Goal: Information Seeking & Learning: Learn about a topic

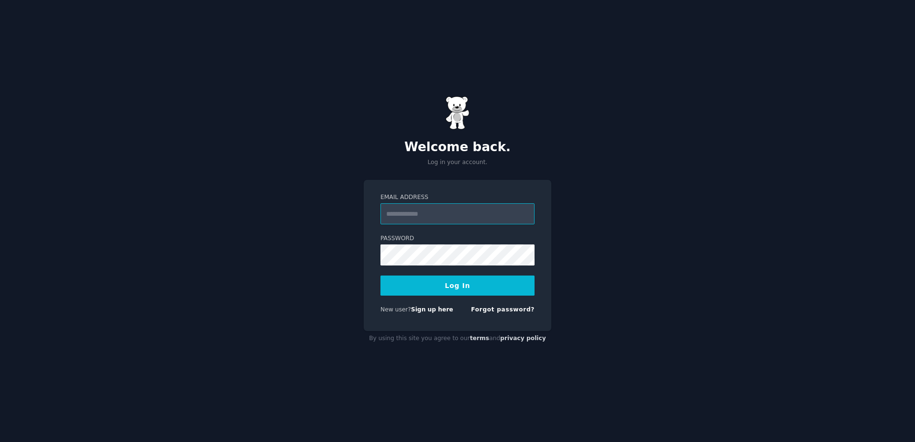
paste input "**********"
type input "**********"
click at [380, 276] on button "Log In" at bounding box center [457, 286] width 154 height 20
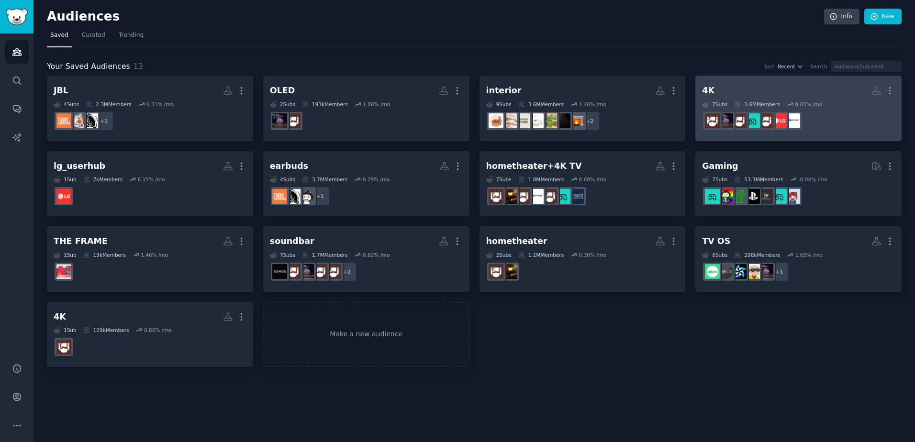
click at [764, 97] on h2 "4K More" at bounding box center [798, 90] width 193 height 17
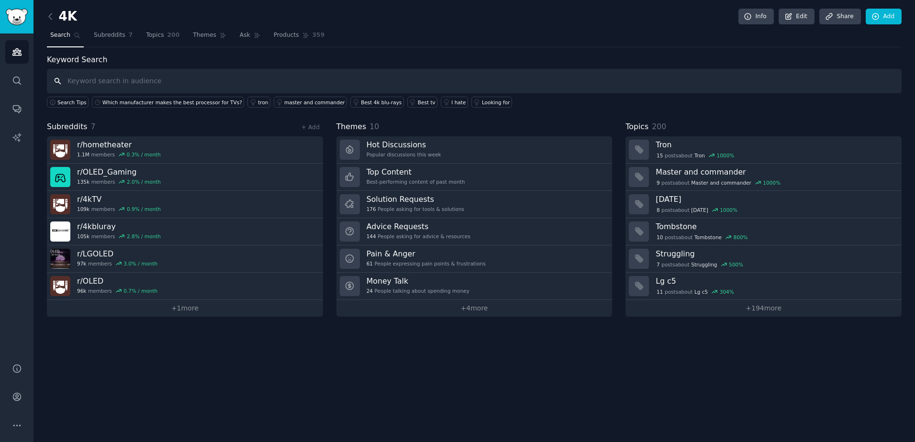
click at [130, 81] on input "text" at bounding box center [474, 81] width 855 height 24
type input "5"
type input "o"
type input "OLED 5 yr warranty"
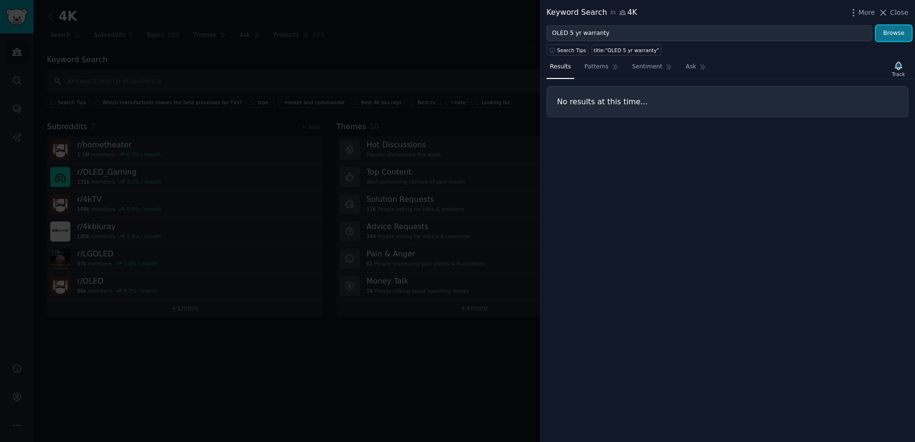
click at [896, 31] on button "Browse" at bounding box center [894, 33] width 36 height 16
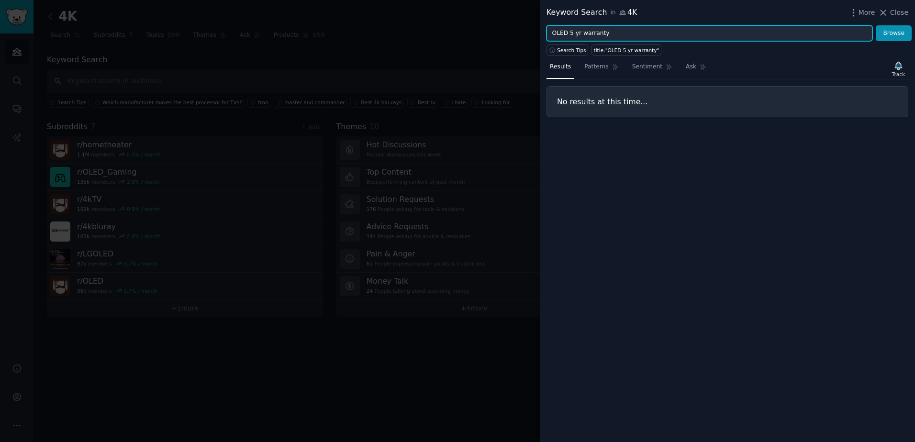
click at [578, 32] on input "OLED 5 yr warranty" at bounding box center [709, 33] width 326 height 16
type input "OLED 5 year warranty"
click at [876, 25] on button "Browse" at bounding box center [894, 33] width 36 height 16
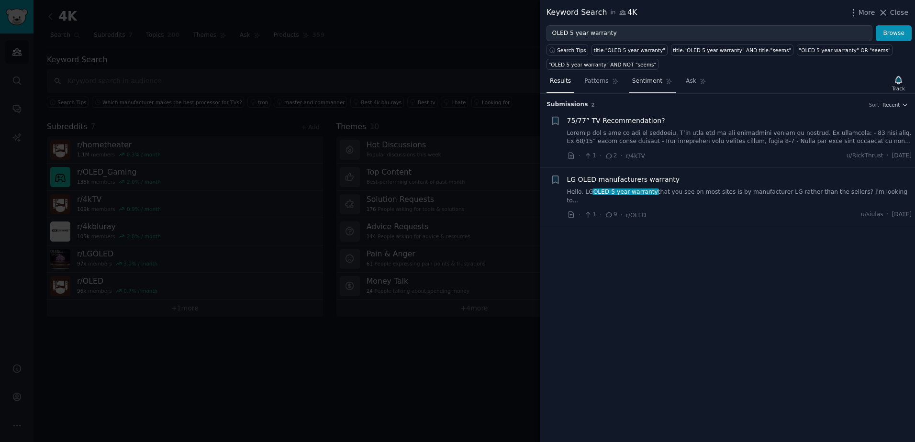
click at [645, 81] on span "Sentiment" at bounding box center [647, 81] width 30 height 9
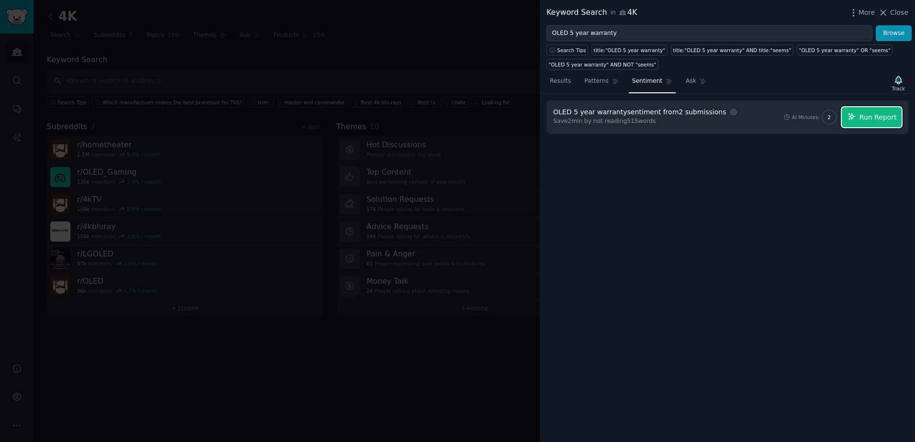
click at [881, 115] on span "Run Report" at bounding box center [877, 117] width 37 height 10
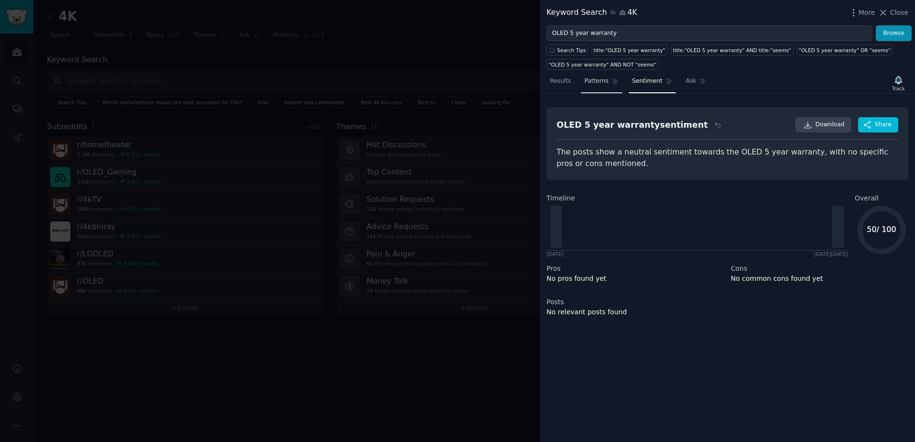
click at [589, 76] on link "Patterns" at bounding box center [601, 84] width 41 height 20
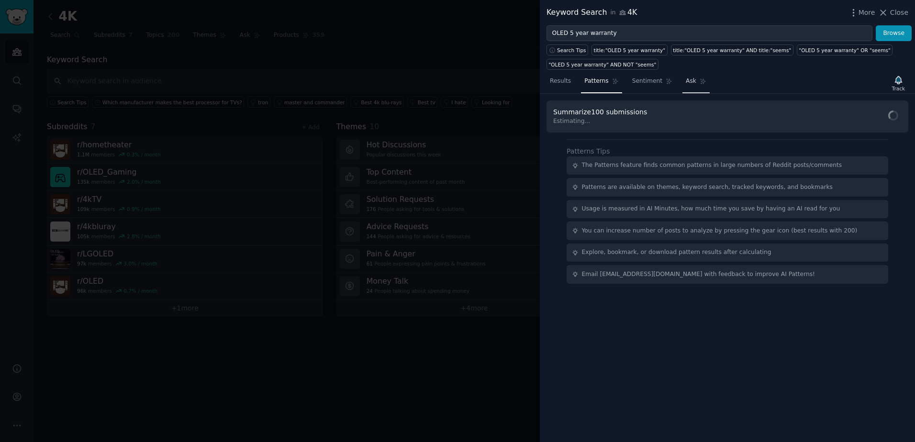
click at [682, 77] on link "Ask" at bounding box center [695, 84] width 27 height 20
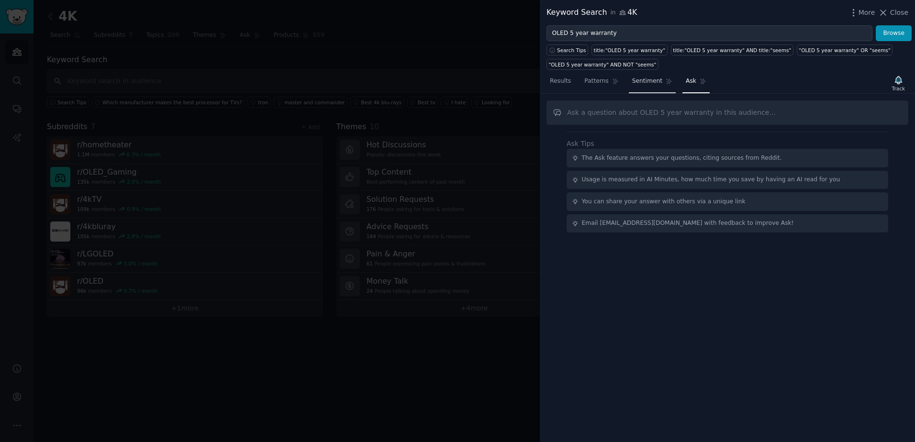
click at [641, 78] on span "Sentiment" at bounding box center [647, 81] width 30 height 9
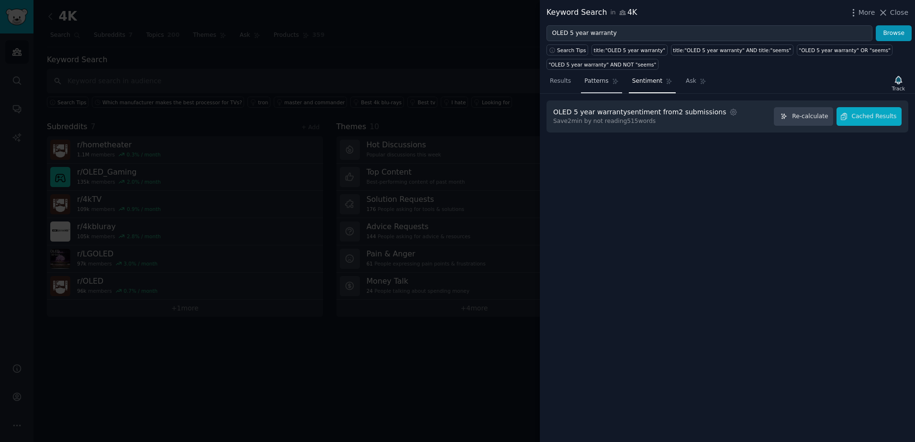
click at [593, 83] on span "Patterns" at bounding box center [596, 81] width 24 height 9
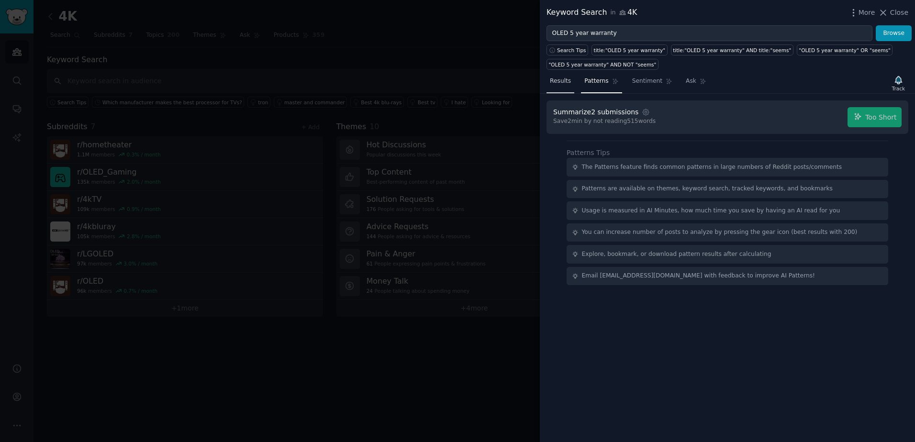
click at [560, 83] on span "Results" at bounding box center [560, 81] width 21 height 9
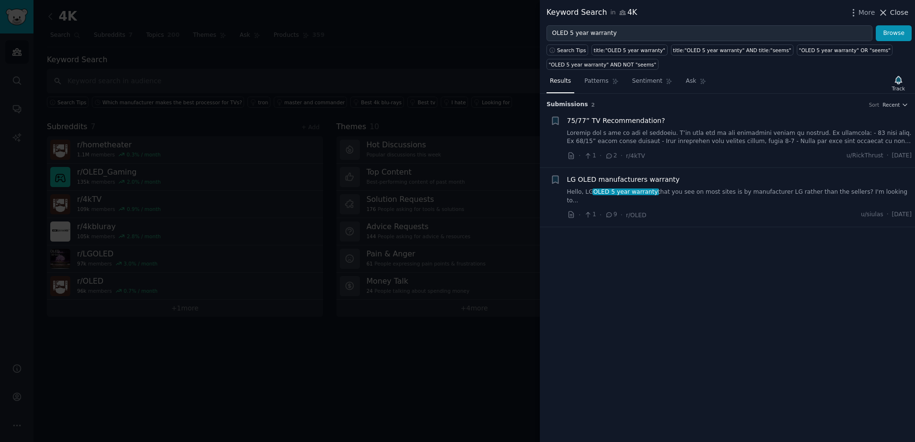
click at [897, 12] on span "Close" at bounding box center [899, 13] width 18 height 10
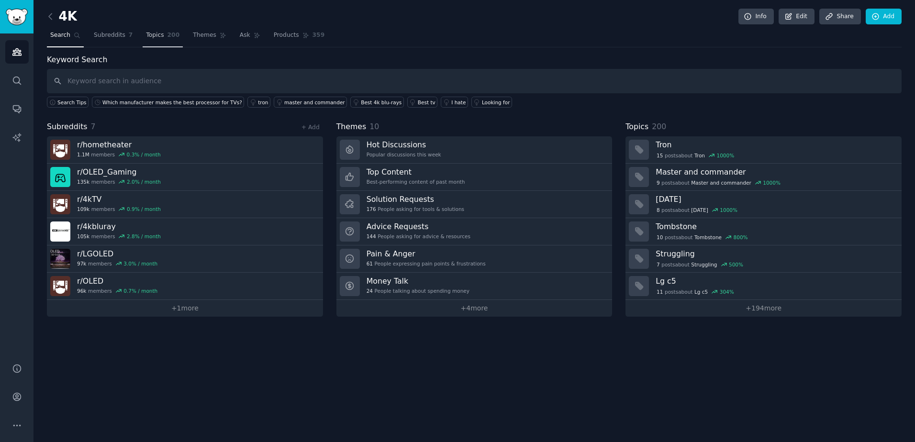
click at [155, 33] on span "Topics" at bounding box center [155, 35] width 18 height 9
click at [152, 37] on span "Topics" at bounding box center [155, 35] width 18 height 9
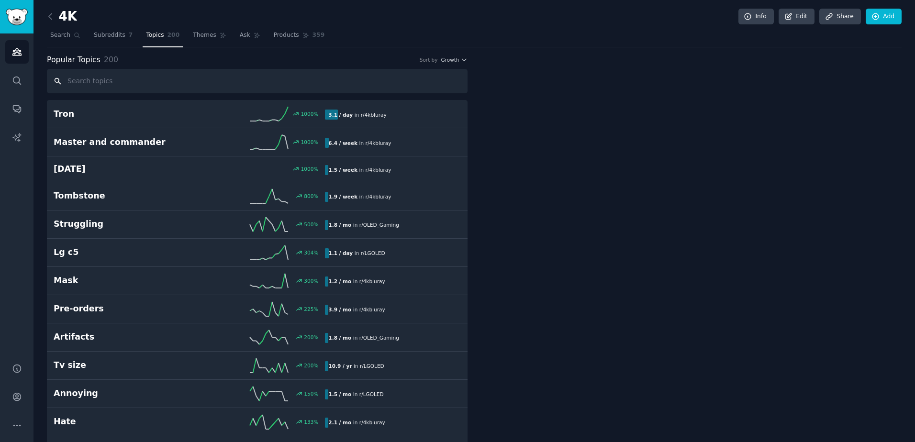
click at [104, 82] on input "text" at bounding box center [257, 81] width 421 height 24
click at [62, 34] on span "Search" at bounding box center [60, 35] width 20 height 9
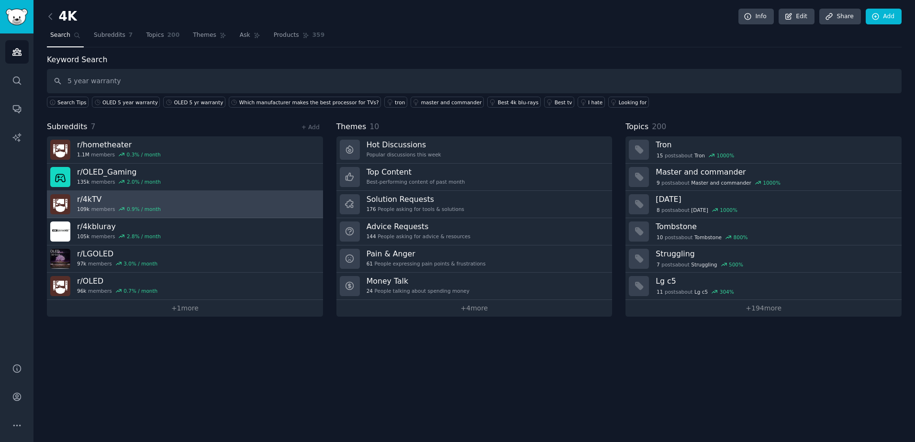
type input "5 year warranty"
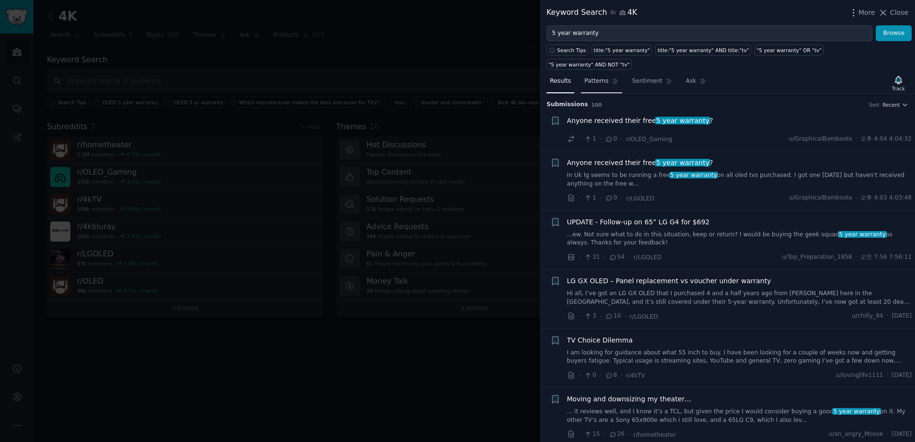
click at [595, 77] on span "Patterns" at bounding box center [596, 81] width 24 height 9
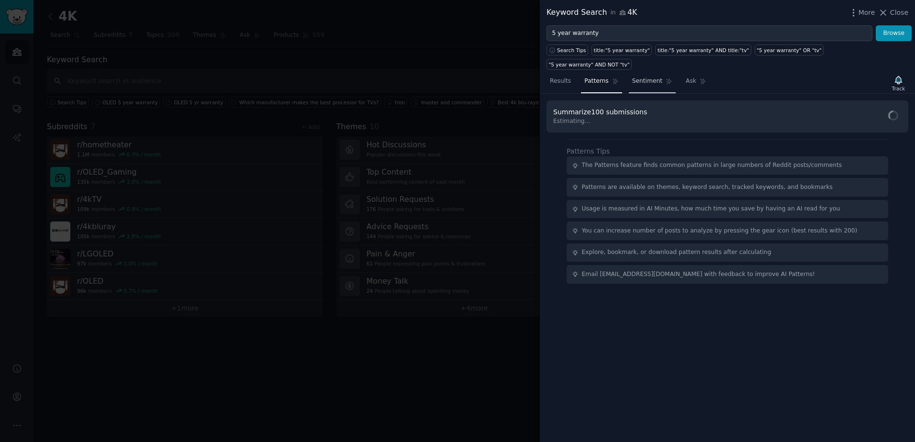
click at [636, 77] on span "Sentiment" at bounding box center [647, 81] width 30 height 9
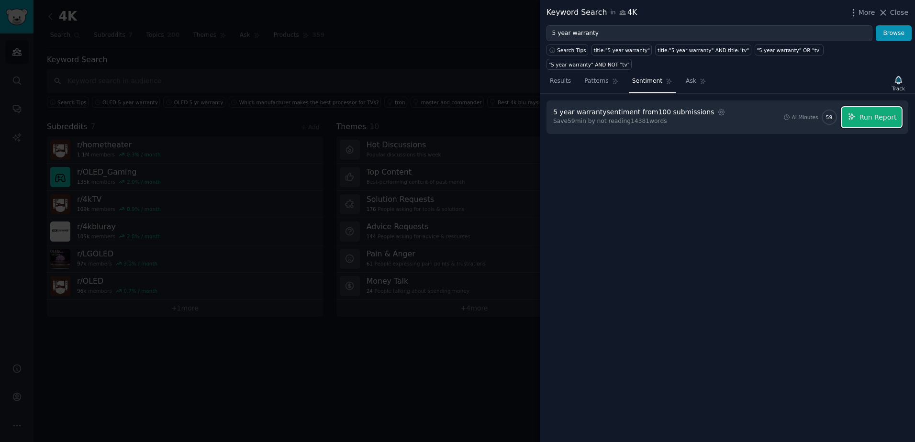
click at [875, 112] on span "Run Report" at bounding box center [877, 117] width 37 height 10
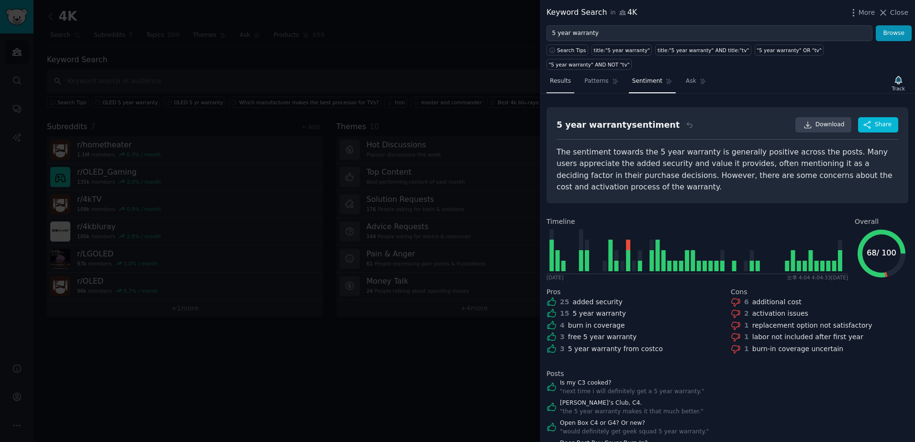
click at [558, 77] on span "Results" at bounding box center [560, 81] width 21 height 9
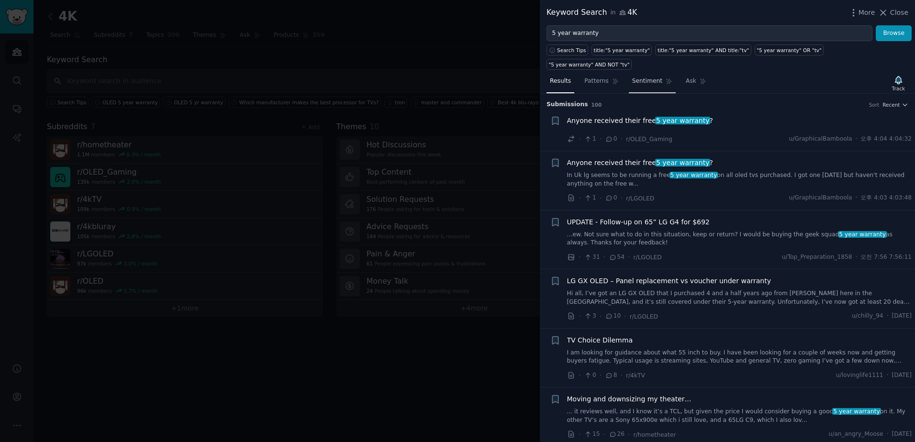
click at [643, 77] on span "Sentiment" at bounding box center [647, 81] width 30 height 9
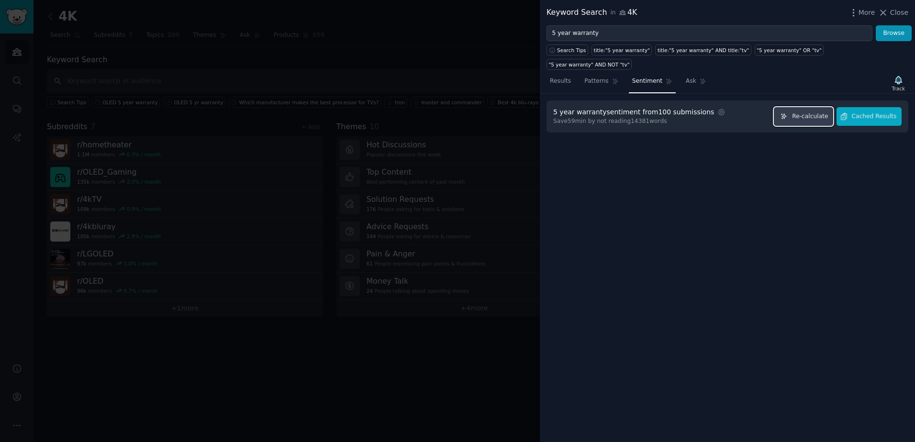
click at [810, 112] on span "Re-calculate" at bounding box center [810, 116] width 36 height 9
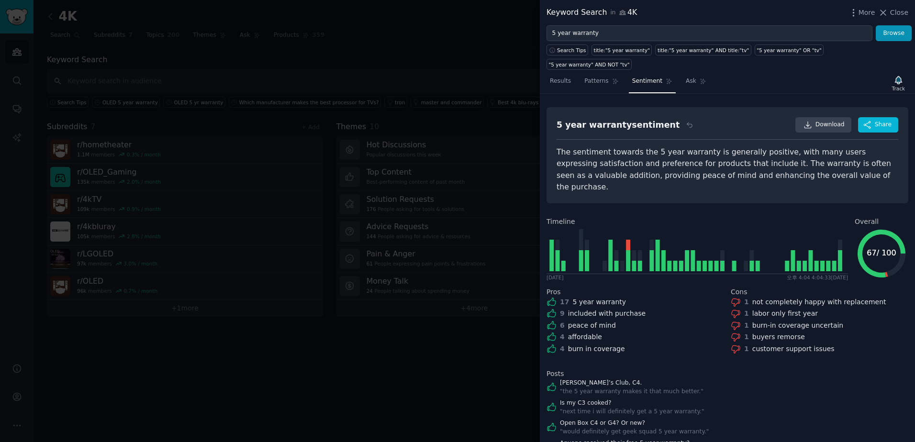
scroll to position [32, 0]
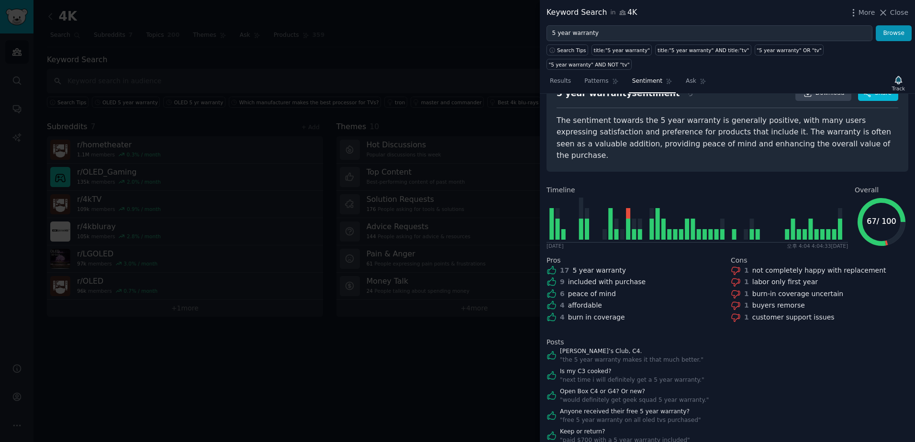
click at [258, 374] on div at bounding box center [457, 221] width 915 height 442
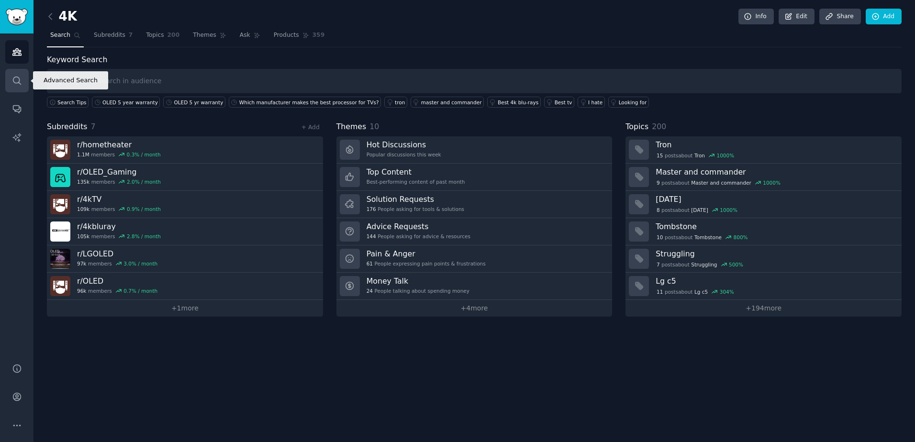
click at [17, 78] on icon "Sidebar" at bounding box center [17, 81] width 10 height 10
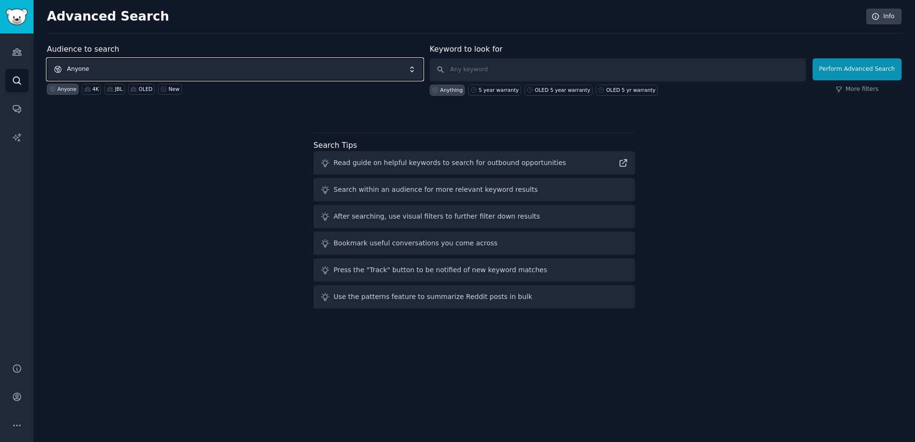
click at [159, 67] on span "Anyone" at bounding box center [235, 69] width 376 height 22
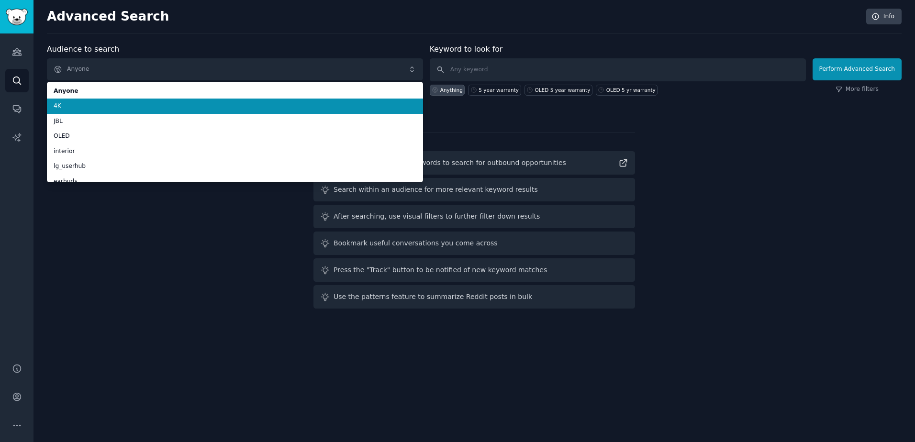
click at [99, 102] on span "4K" at bounding box center [235, 106] width 363 height 9
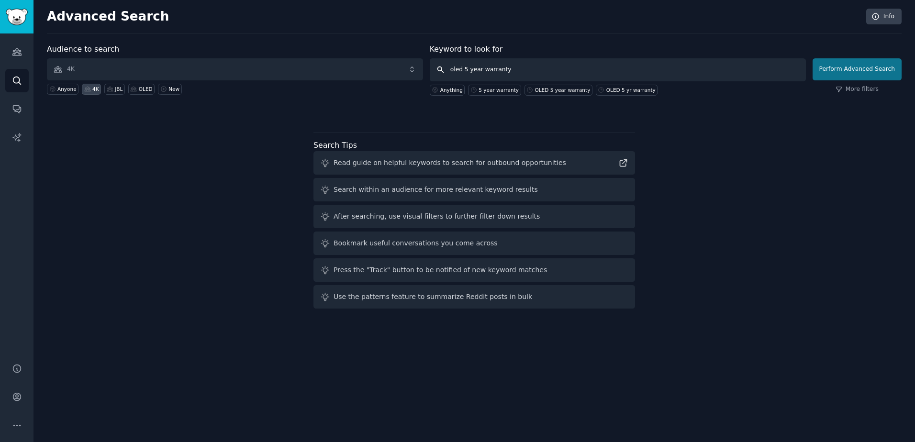
type input "oled 5 year warranty"
click at [858, 69] on button "Perform Advanced Search" at bounding box center [856, 69] width 89 height 22
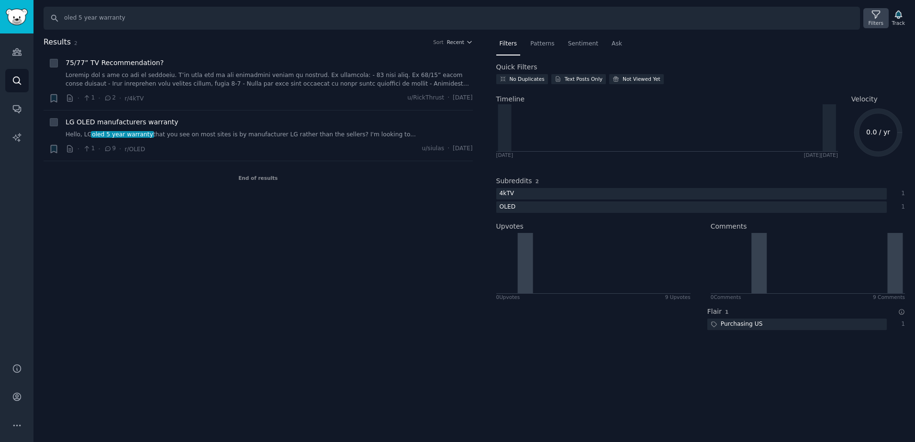
click at [876, 15] on icon at bounding box center [876, 15] width 8 height 8
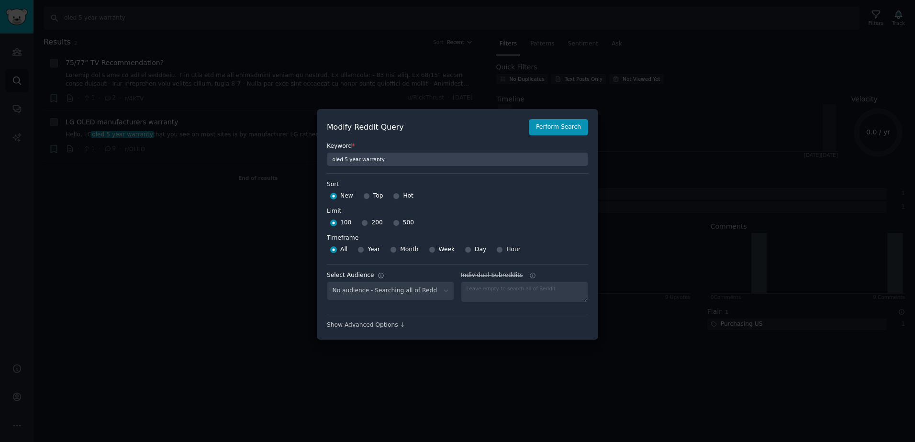
select select "5ae22e7e30"
click at [363, 223] on input "200" at bounding box center [364, 223] width 7 height 7
radio input "true"
click at [367, 249] on span "Year" at bounding box center [373, 249] width 12 height 9
click at [364, 249] on input "Year" at bounding box center [360, 249] width 7 height 7
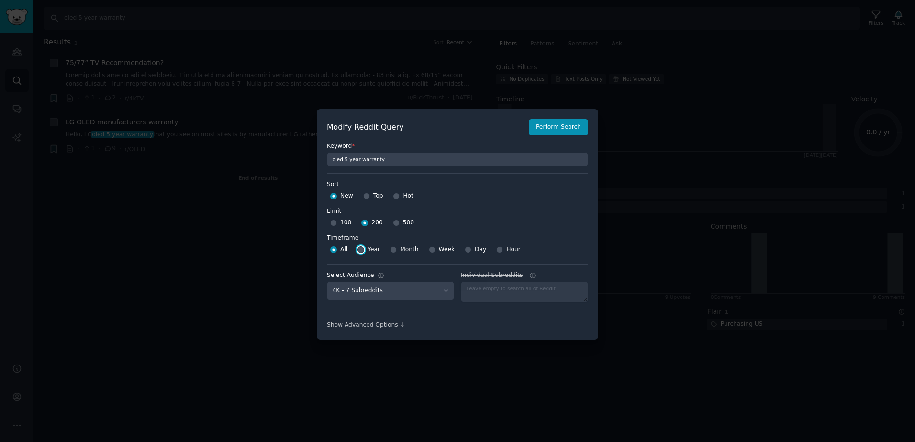
radio input "true"
click at [370, 197] on div "Top" at bounding box center [373, 196] width 20 height 15
click at [368, 197] on div "Top" at bounding box center [373, 196] width 20 height 15
click at [365, 192] on div at bounding box center [366, 196] width 7 height 9
click at [365, 196] on input "Top" at bounding box center [366, 196] width 7 height 7
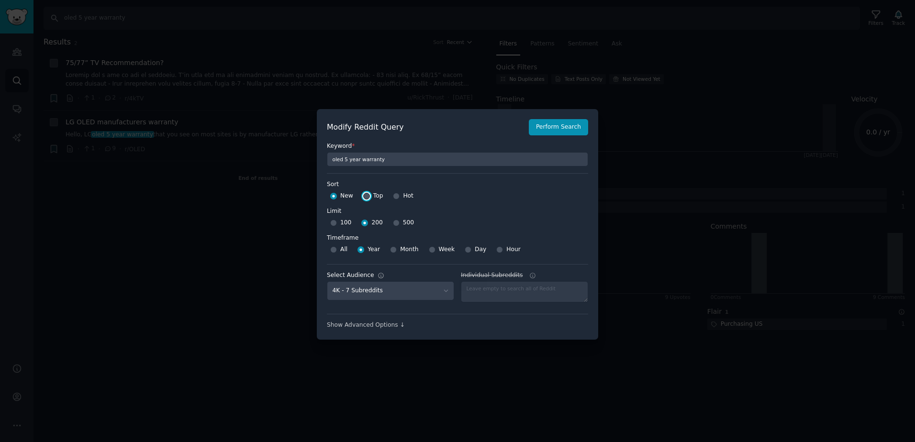
radio input "true"
click at [560, 128] on button "Perform Search" at bounding box center [558, 127] width 59 height 16
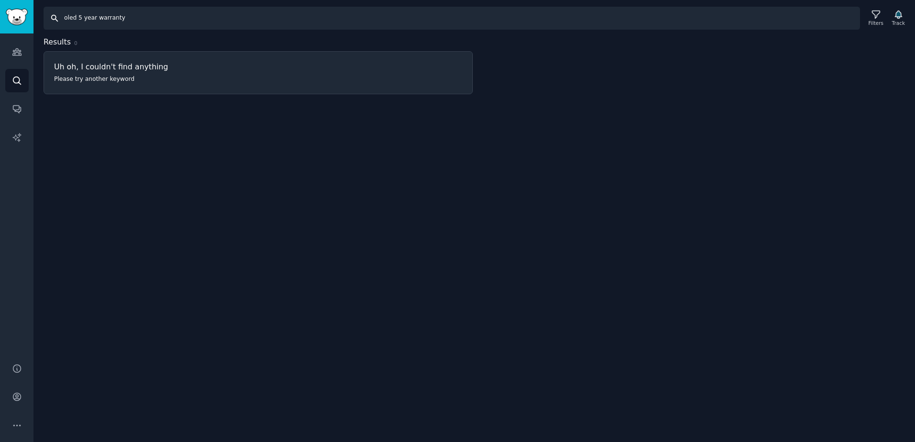
click at [76, 18] on input "oled 5 year warranty" at bounding box center [452, 18] width 816 height 23
type input "5 year warranty"
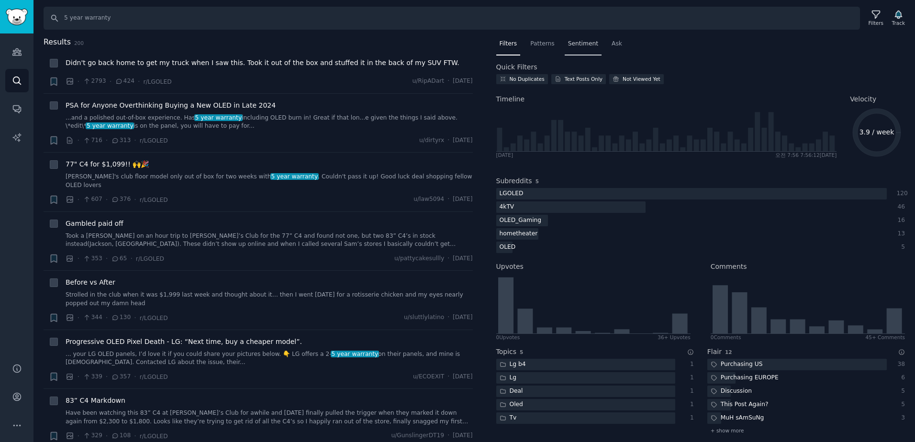
click at [568, 45] on span "Sentiment" at bounding box center [583, 44] width 30 height 9
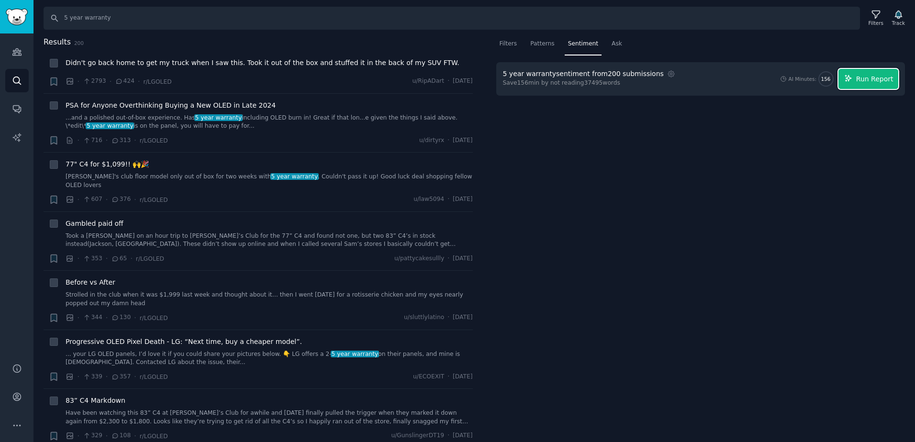
click at [863, 78] on span "Run Report" at bounding box center [874, 79] width 37 height 10
